Goal: Information Seeking & Learning: Learn about a topic

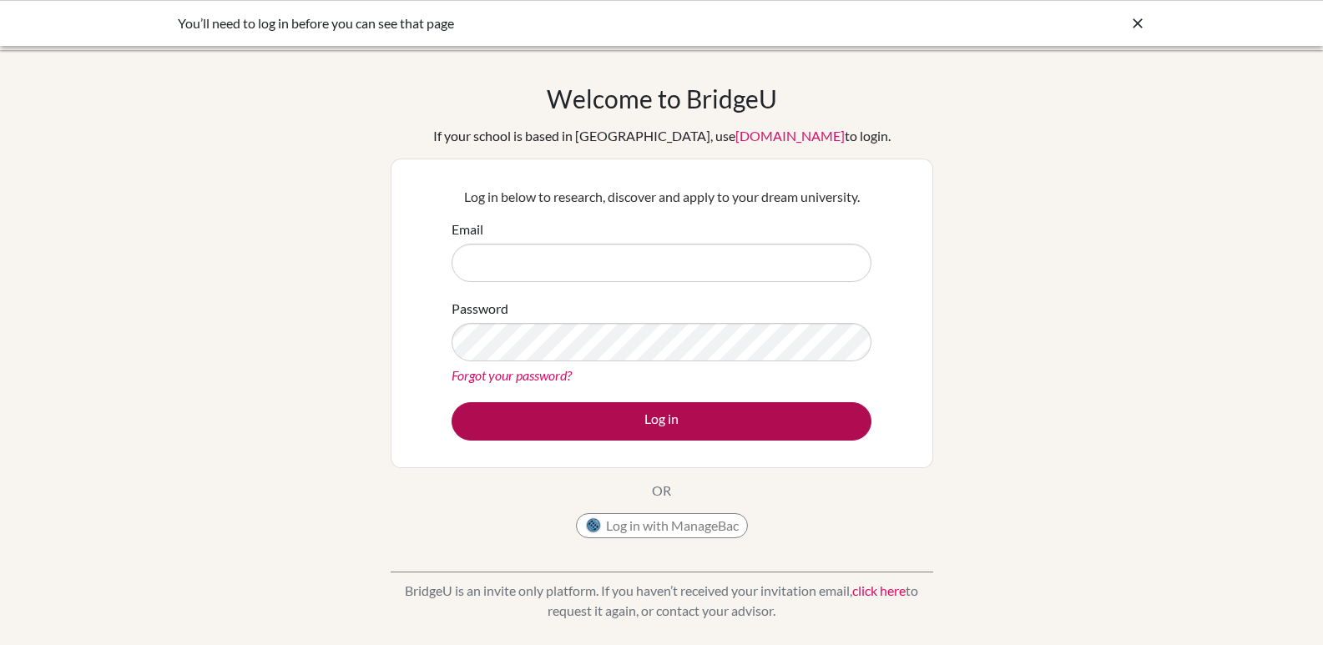
type input "[EMAIL_ADDRESS][DOMAIN_NAME]"
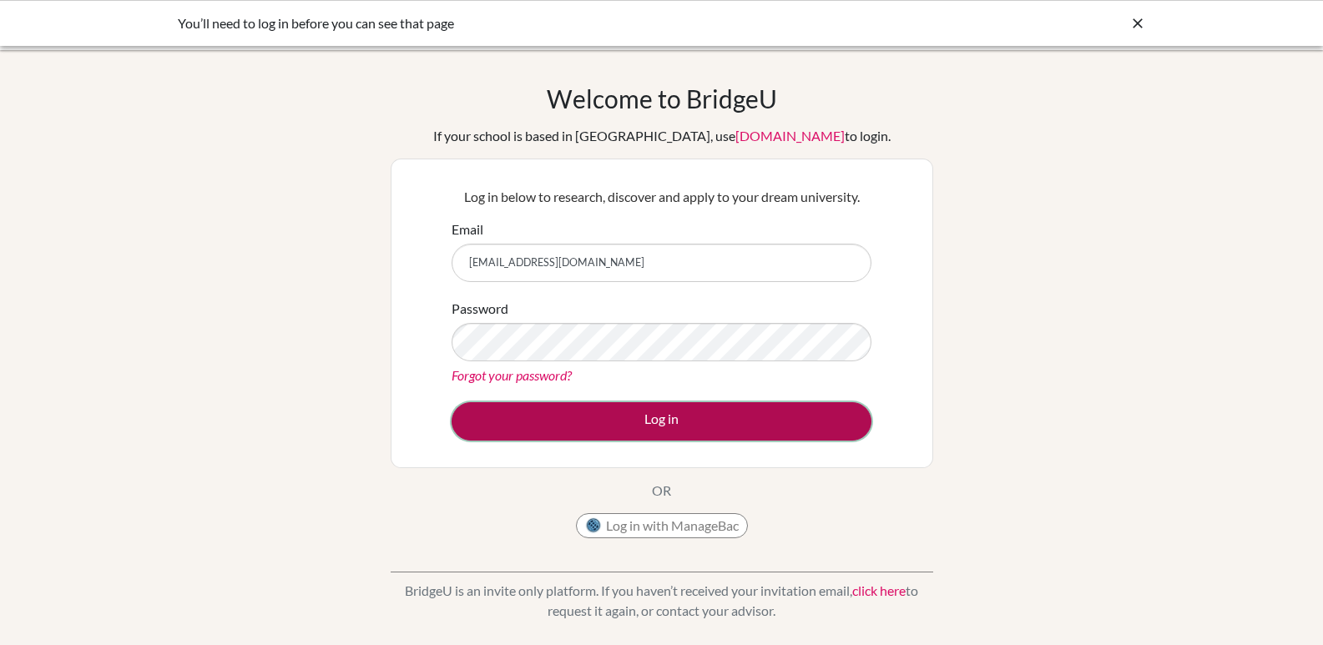
click at [662, 426] on button "Log in" at bounding box center [661, 421] width 420 height 38
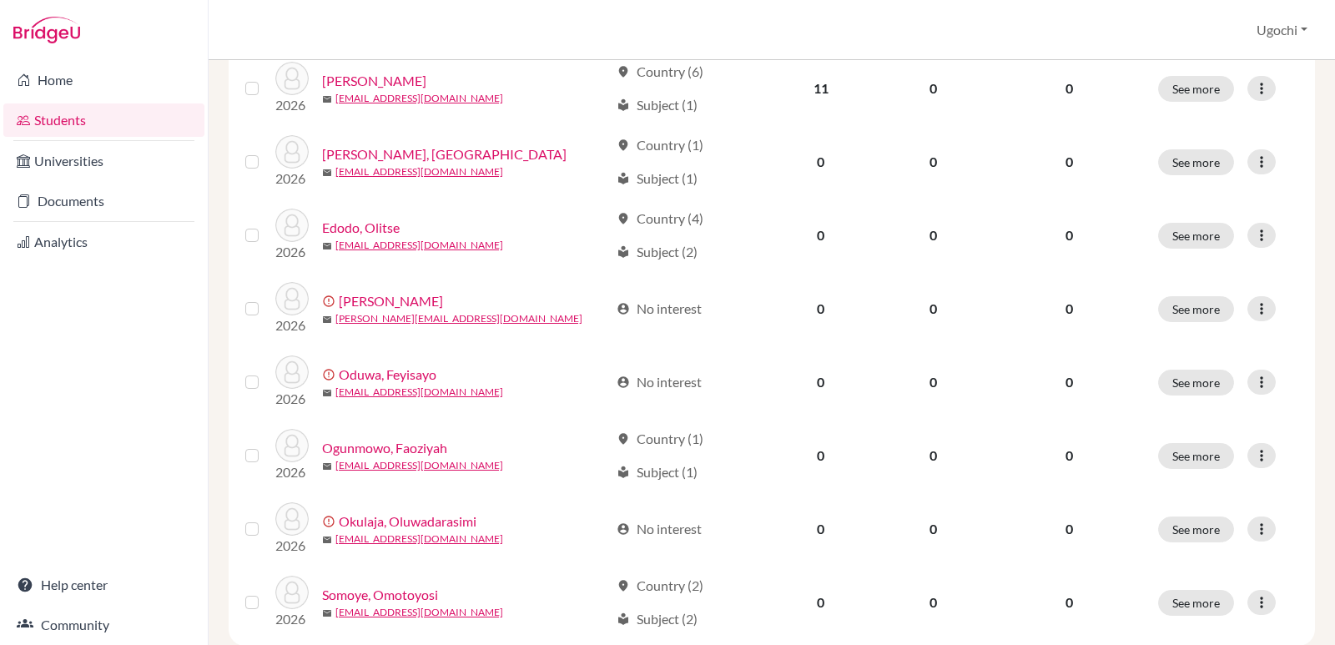
scroll to position [832, 0]
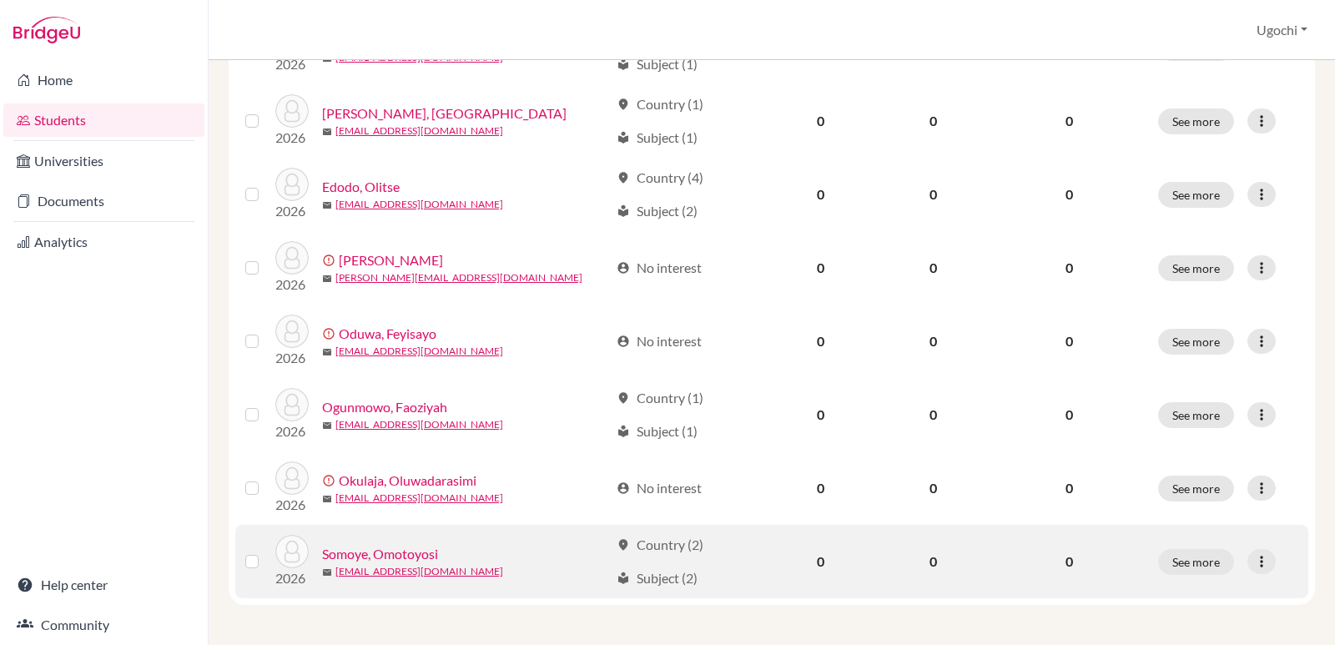
click at [366, 552] on link "Somoye, Omotoyosi" at bounding box center [380, 554] width 116 height 20
